Goal: Find specific page/section: Find specific page/section

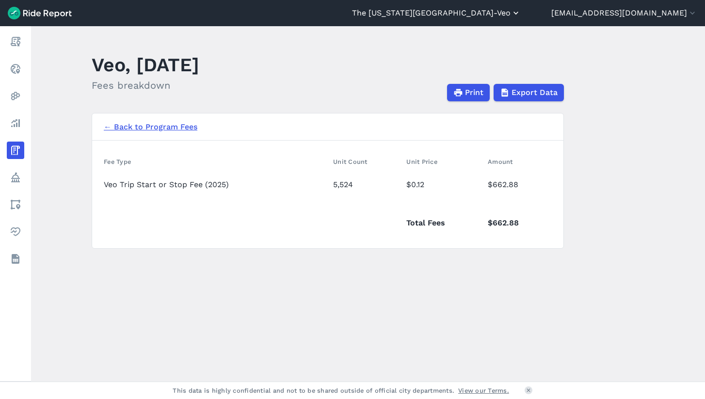
click at [519, 18] on button "The [US_STATE][GEOGRAPHIC_DATA]-Veo" at bounding box center [436, 13] width 169 height 12
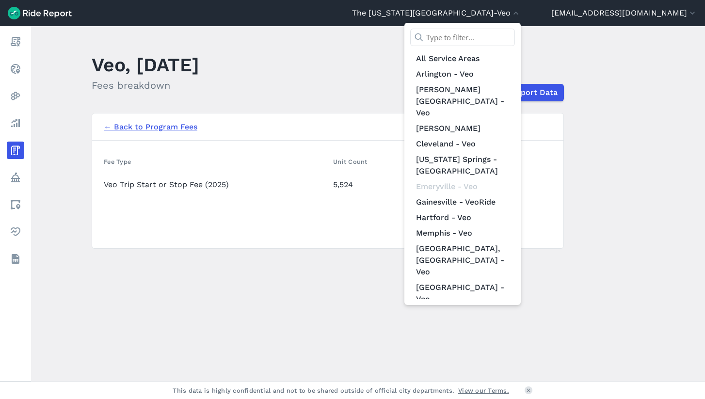
scroll to position [124, 0]
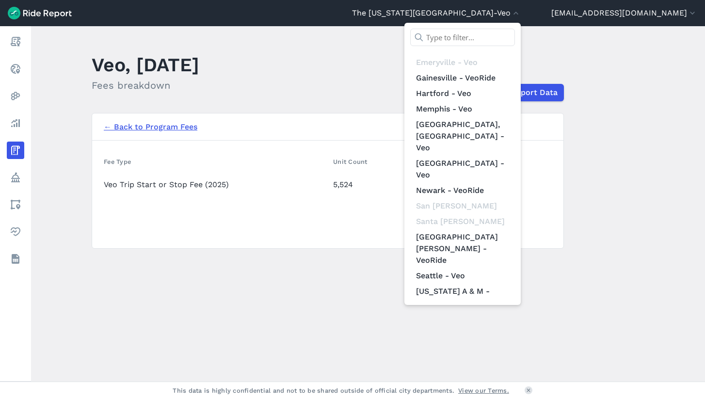
click at [499, 377] on link "[US_STATE] D.C. - Veo" at bounding box center [462, 385] width 105 height 16
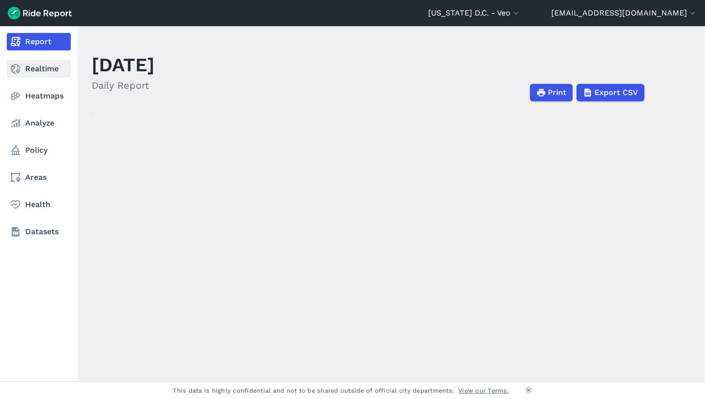
click at [39, 69] on link "Realtime" at bounding box center [39, 68] width 64 height 17
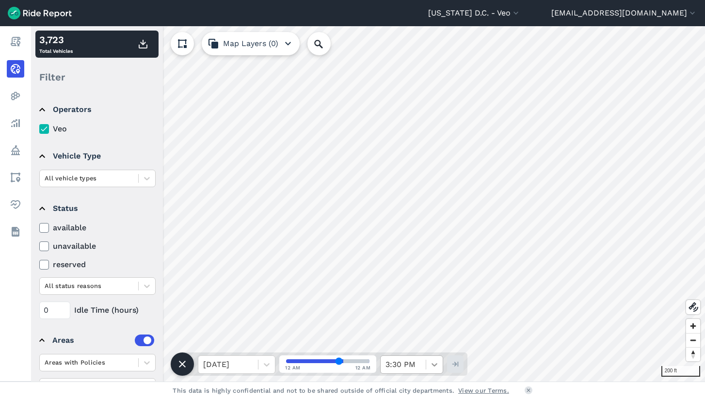
click at [441, 370] on div "200 ft 3,723 Total Vehicles Filter Operators Veo Vehicle Type All vehicle types…" at bounding box center [368, 204] width 674 height 356
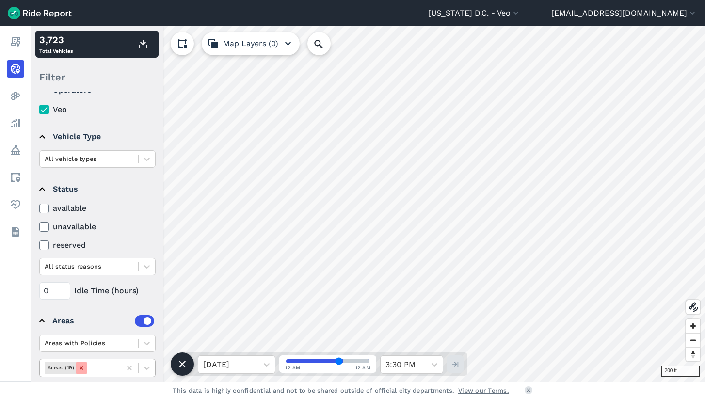
scroll to position [49, 0]
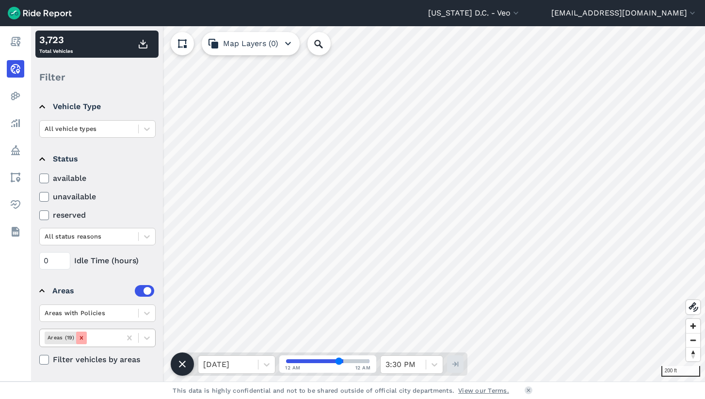
click at [83, 339] on icon "Remove Areas (19)" at bounding box center [81, 338] width 7 height 7
drag, startPoint x: 131, startPoint y: 339, endPoint x: 150, endPoint y: 340, distance: 18.9
click at [131, 338] on icon at bounding box center [130, 338] width 10 height 10
click at [150, 340] on icon at bounding box center [147, 338] width 10 height 10
click at [147, 336] on icon at bounding box center [147, 338] width 10 height 10
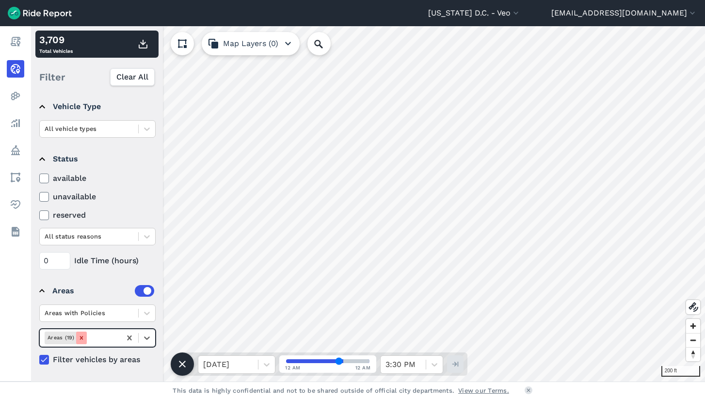
click at [81, 339] on icon "Remove Areas (19)" at bounding box center [81, 337] width 3 height 3
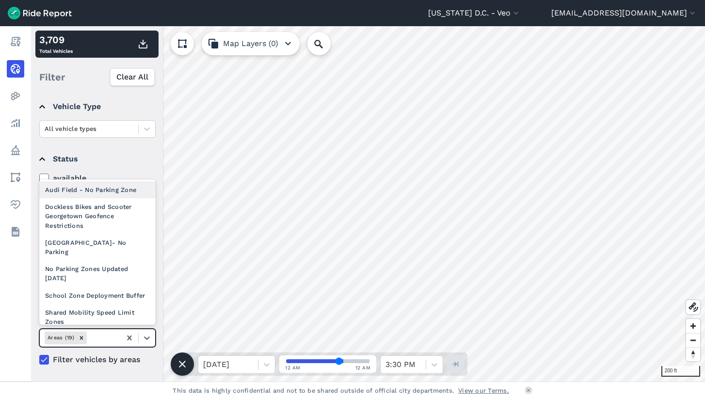
click at [89, 337] on input "text" at bounding box center [90, 337] width 2 height 9
click at [130, 339] on icon at bounding box center [129, 338] width 4 height 5
type input "f"
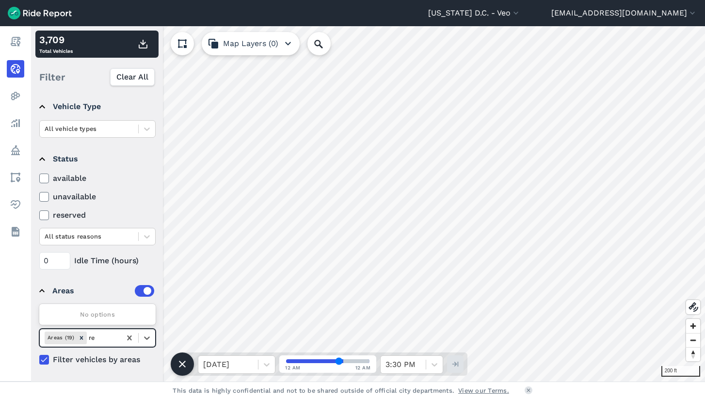
type input "r"
type input "f"
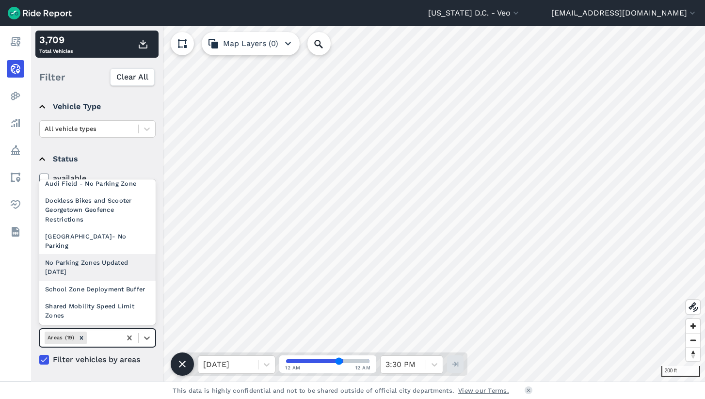
scroll to position [0, 0]
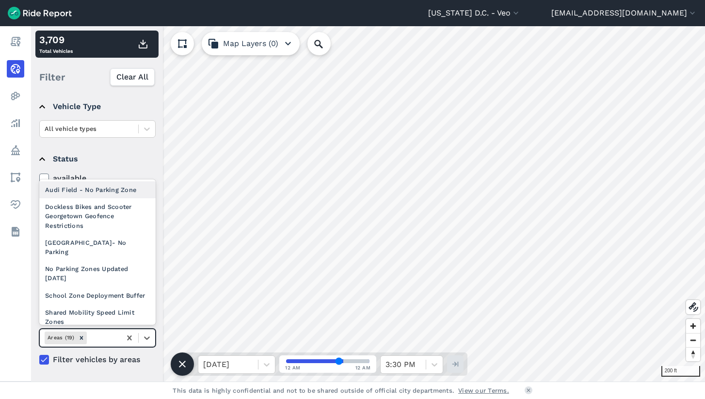
click at [124, 150] on summary "Status" at bounding box center [96, 159] width 115 height 27
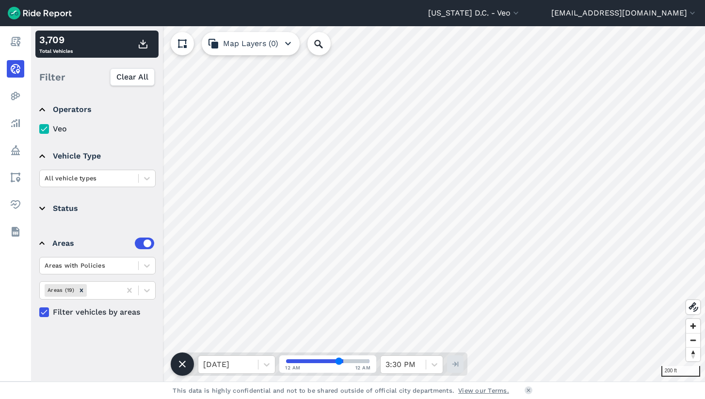
click at [37, 208] on details "Status available unavailable reserved All status reasons 0 Idle Time (hours)" at bounding box center [96, 208] width 123 height 35
click at [291, 43] on icon "button" at bounding box center [288, 44] width 12 height 12
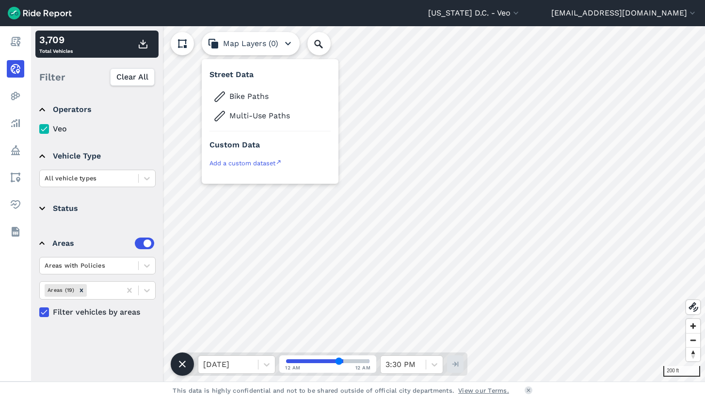
click at [291, 43] on icon "button" at bounding box center [288, 44] width 12 height 12
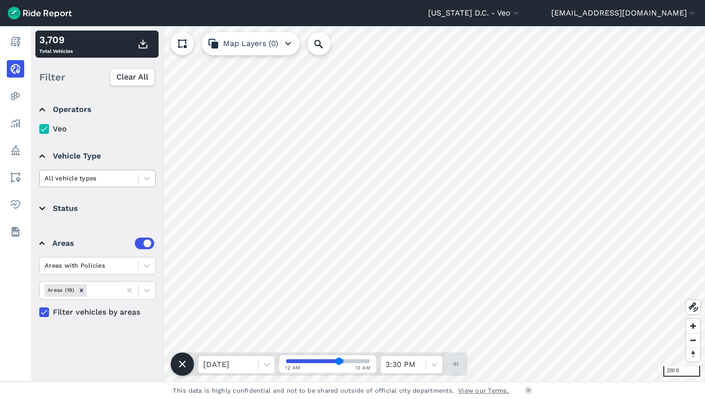
click at [91, 175] on div at bounding box center [89, 178] width 89 height 11
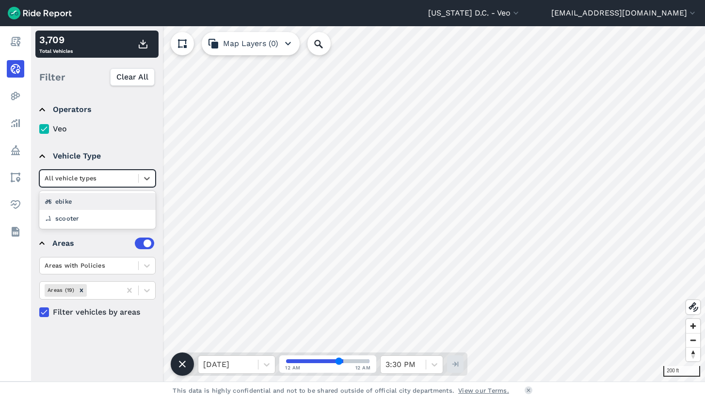
click at [91, 175] on div at bounding box center [89, 178] width 89 height 11
click at [43, 243] on summary "Areas" at bounding box center [96, 243] width 115 height 27
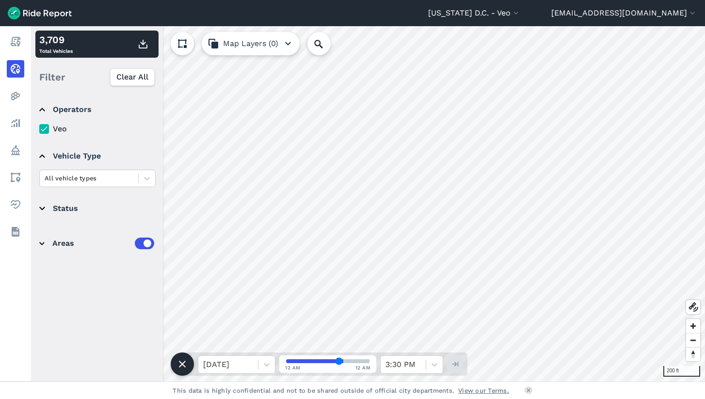
click at [43, 243] on summary "Areas" at bounding box center [96, 243] width 115 height 27
click at [144, 244] on label at bounding box center [144, 244] width 19 height 12
click at [135, 244] on input "checkbox" at bounding box center [135, 241] width 0 height 6
click at [141, 245] on label at bounding box center [144, 244] width 19 height 12
click at [135, 244] on input "checkbox" at bounding box center [135, 241] width 0 height 6
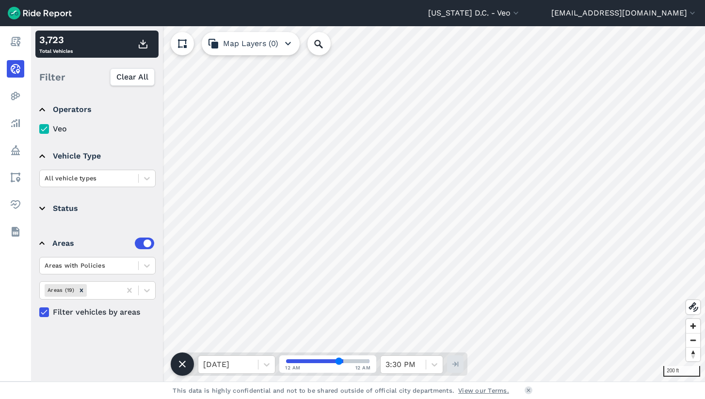
click at [151, 248] on label at bounding box center [144, 244] width 19 height 12
click at [135, 244] on input "checkbox" at bounding box center [135, 241] width 0 height 6
click at [148, 244] on label at bounding box center [144, 244] width 19 height 12
click at [135, 244] on input "checkbox" at bounding box center [135, 241] width 0 height 6
